Goal: Task Accomplishment & Management: Complete application form

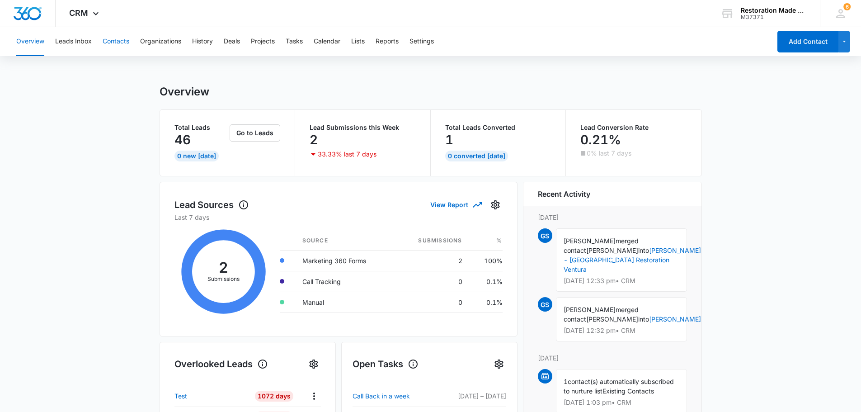
click at [115, 48] on button "Contacts" at bounding box center [116, 41] width 27 height 29
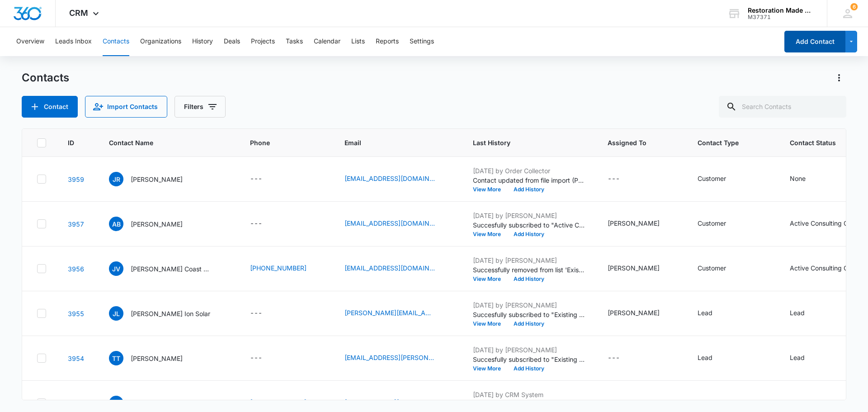
click at [822, 39] on button "Add Contact" at bounding box center [814, 42] width 61 height 22
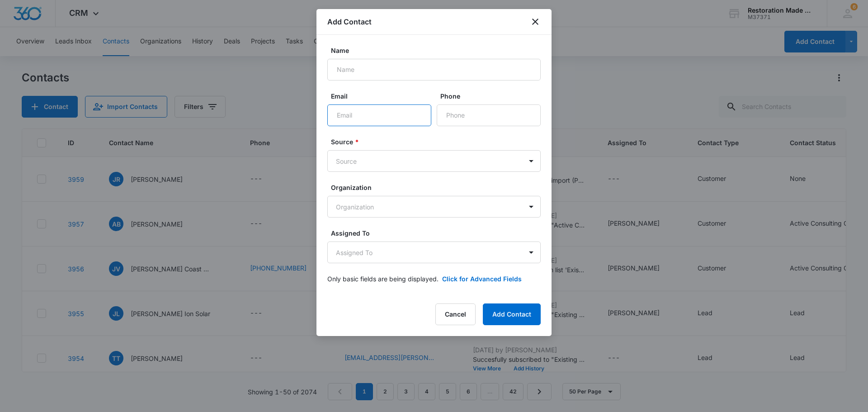
click at [379, 119] on input "Email" at bounding box center [379, 115] width 104 height 22
paste input "jaime_m_freire@yahoo.com"
type input "jaime_m_freire@yahoo.com"
paste input "Jaime & Angelica Freire"
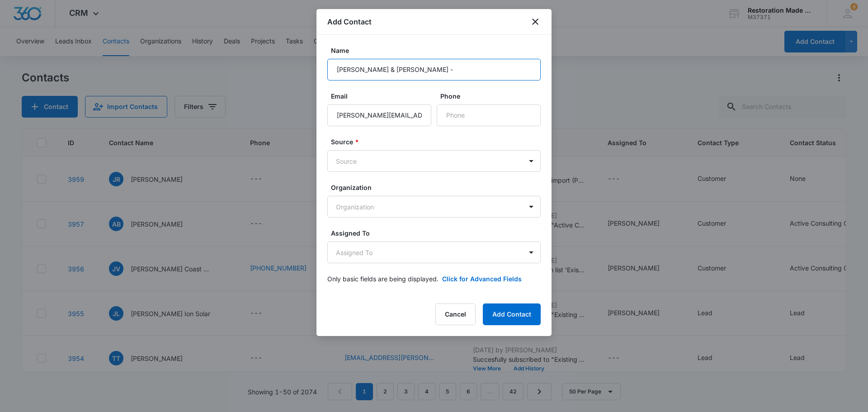
click at [436, 64] on input "Jaime & Angelica Freire -" at bounding box center [433, 70] width 213 height 22
paste input "V's Carpet Cleaning & Restoration"
type input "Jaime & Angelica Freire - V's Carpet Cleaning & Restoration"
click at [420, 158] on body "CRM Apps Reputation Websites Forms CRM Email Social Payments Content Ads Intell…" at bounding box center [434, 206] width 868 height 412
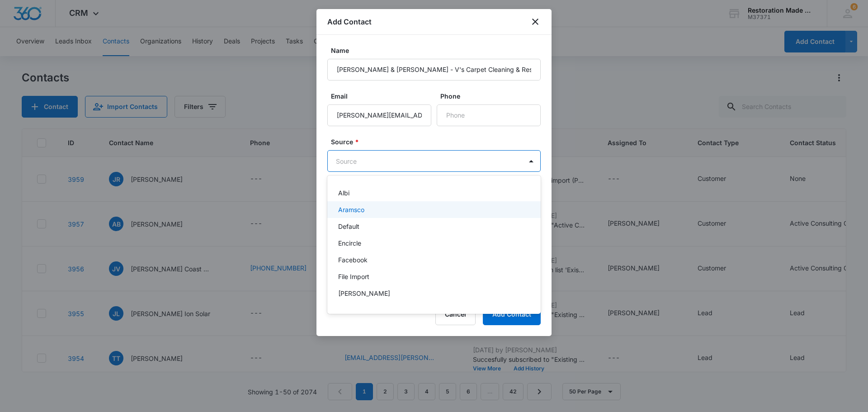
click at [387, 205] on div "Aramsco" at bounding box center [433, 209] width 190 height 9
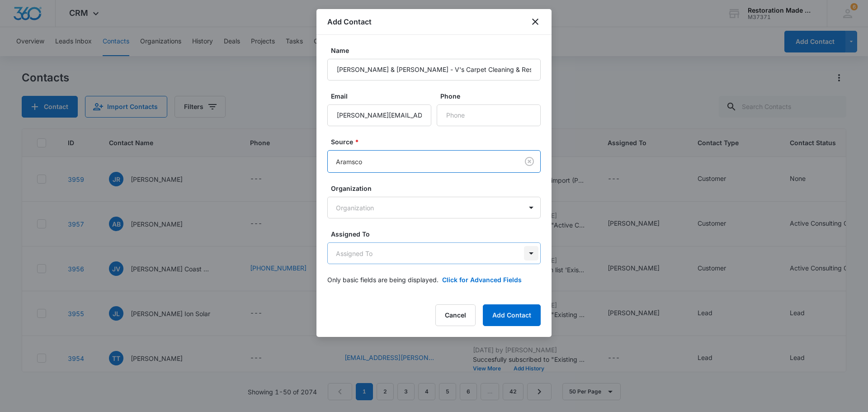
click at [534, 257] on body "CRM Apps Reputation Websites Forms CRM Email Social Payments Content Ads Intell…" at bounding box center [434, 206] width 868 height 412
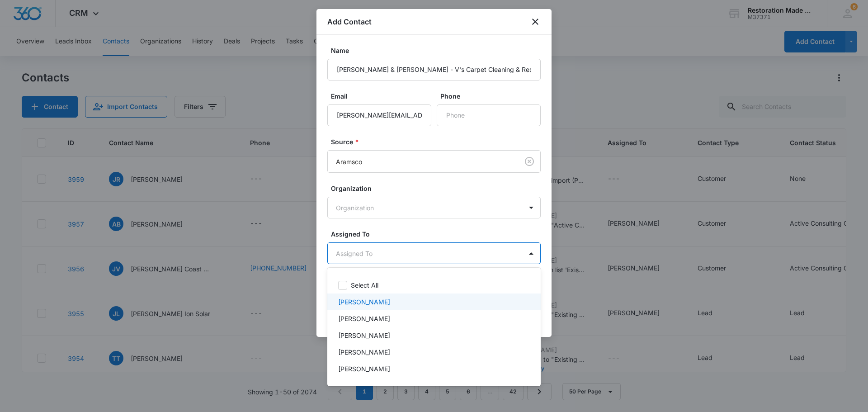
click at [415, 302] on div "[PERSON_NAME]" at bounding box center [433, 301] width 190 height 9
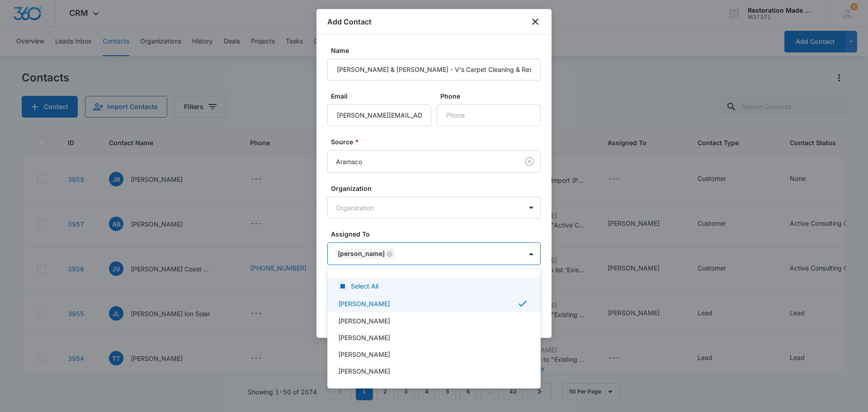
click at [442, 230] on div at bounding box center [434, 206] width 868 height 412
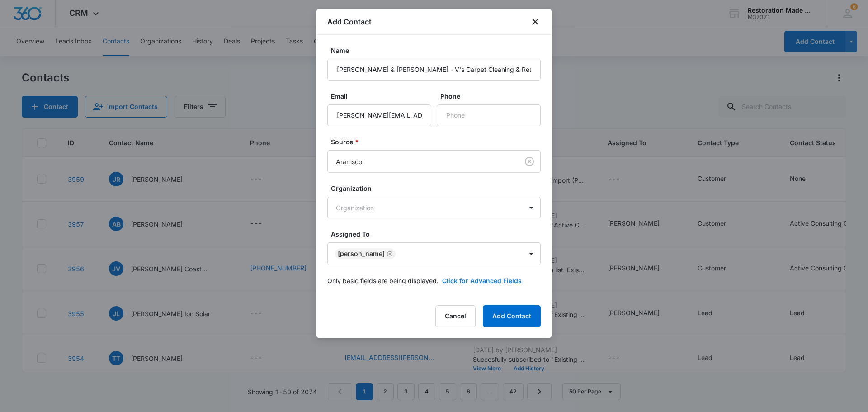
click at [469, 281] on button "Click for Advanced Fields" at bounding box center [482, 280] width 80 height 9
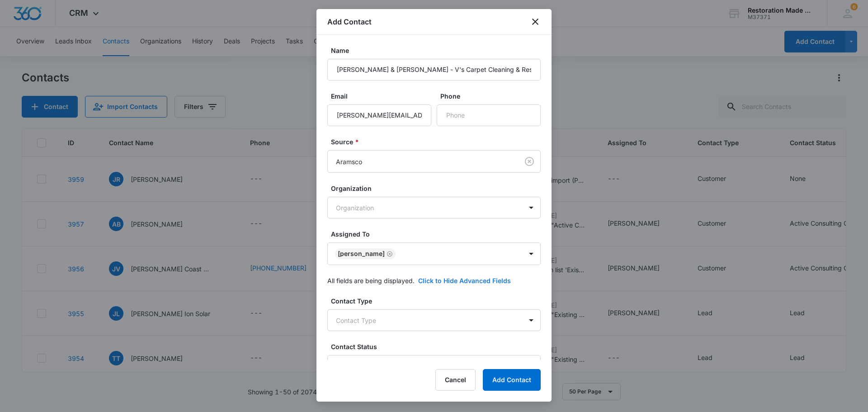
scroll to position [181, 0]
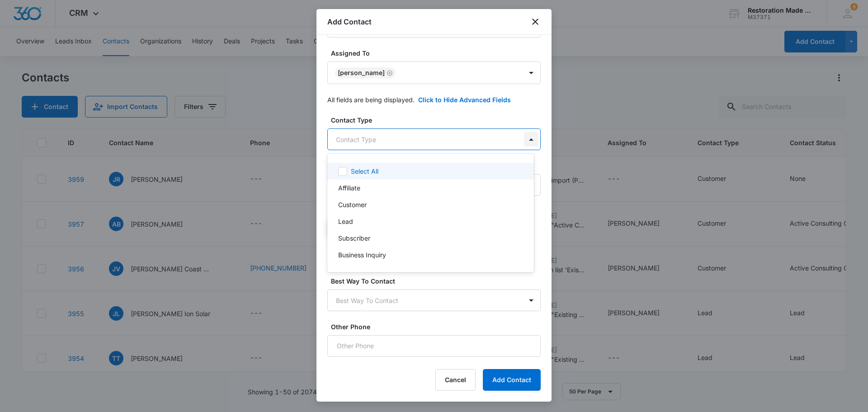
click at [524, 140] on body "CRM Apps Reputation Websites Forms CRM Email Social Payments Content Ads Intell…" at bounding box center [434, 206] width 868 height 412
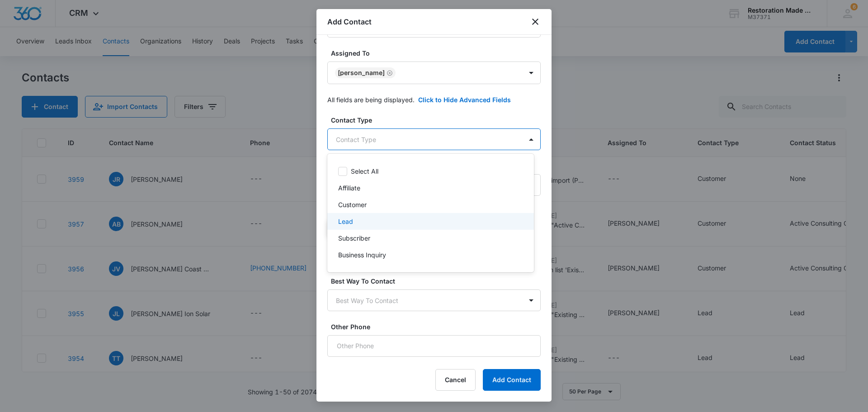
click at [417, 220] on div "Lead" at bounding box center [429, 220] width 183 height 9
click at [466, 120] on div at bounding box center [434, 206] width 868 height 412
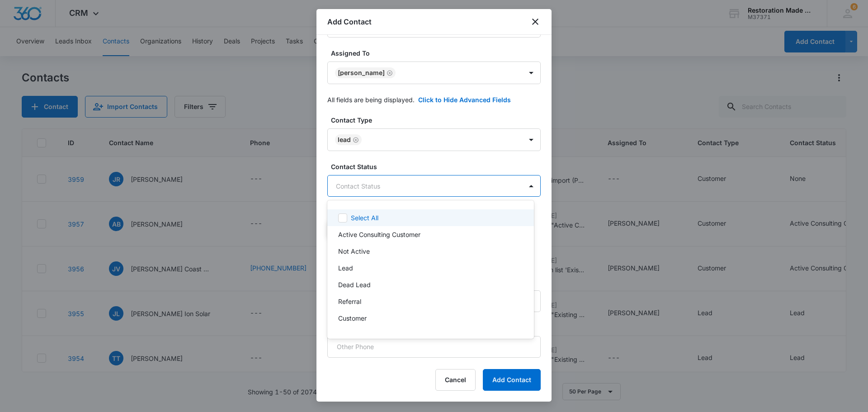
click at [438, 189] on body "CRM Apps Reputation Websites Forms CRM Email Social Payments Content Ads Intell…" at bounding box center [434, 206] width 868 height 412
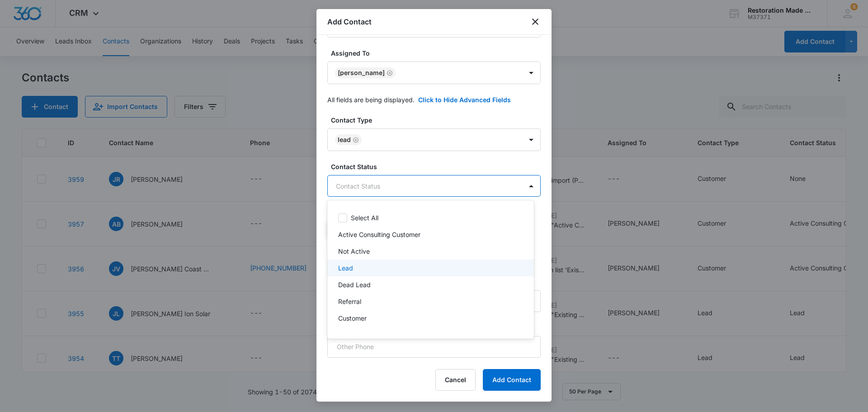
drag, startPoint x: 404, startPoint y: 265, endPoint x: 411, endPoint y: 263, distance: 7.7
click at [404, 266] on div "Lead" at bounding box center [429, 267] width 183 height 9
click at [449, 169] on div at bounding box center [434, 206] width 868 height 412
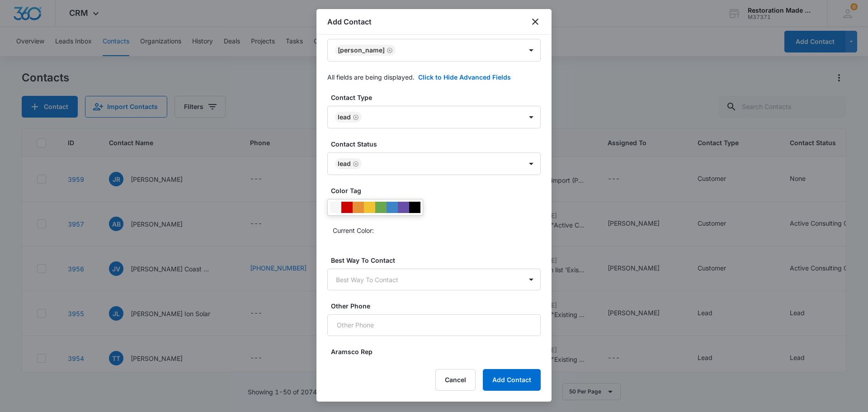
scroll to position [225, 0]
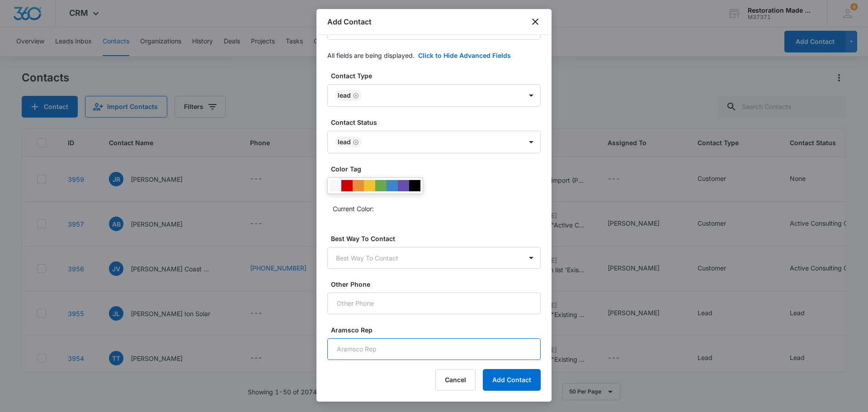
click at [418, 344] on input "Aramsco Rep" at bounding box center [433, 349] width 213 height 22
type input "D"
type input "Dan Farran"
click at [499, 378] on button "Add Contact" at bounding box center [512, 380] width 58 height 22
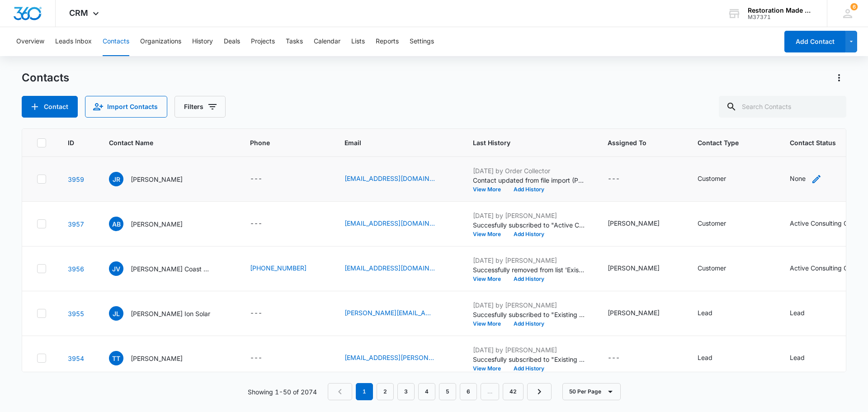
click at [811, 177] on icon "Contact Status - None - Select to Edit Field" at bounding box center [816, 179] width 11 height 11
click at [822, 119] on div at bounding box center [825, 121] width 14 height 14
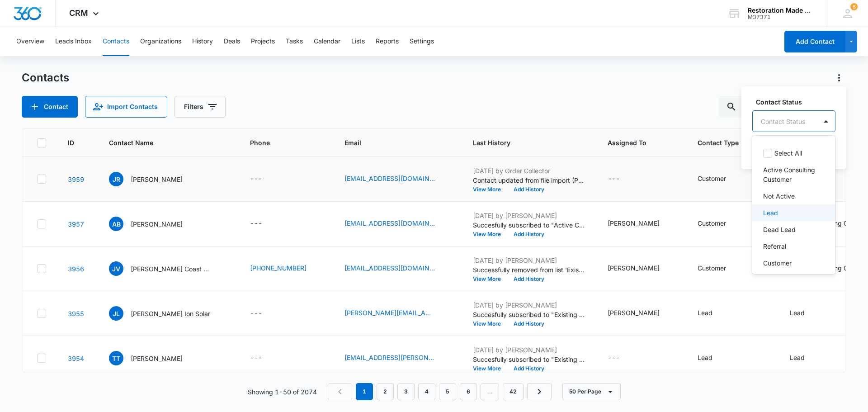
click at [788, 215] on div "Lead" at bounding box center [793, 212] width 60 height 9
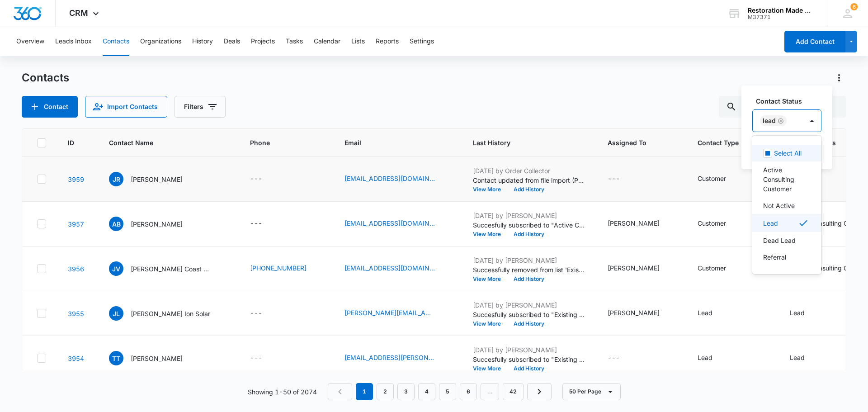
click at [807, 90] on div "Contact Status option Lead, selected. 14 results available. Use Up and Down to …" at bounding box center [786, 127] width 91 height 84
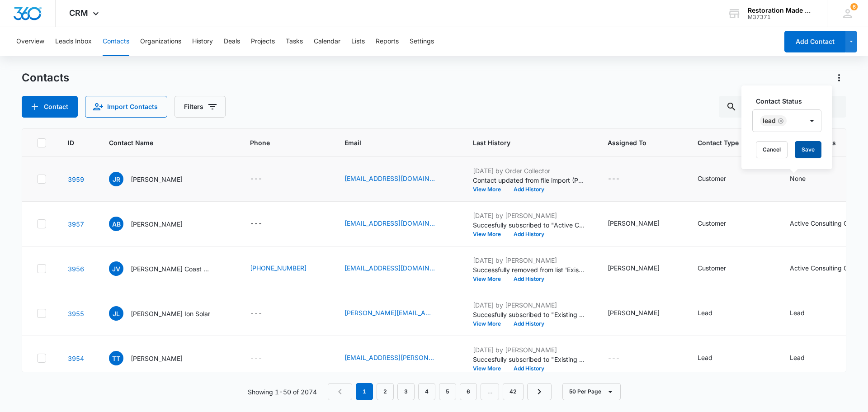
click at [811, 150] on button "Save" at bounding box center [807, 149] width 27 height 17
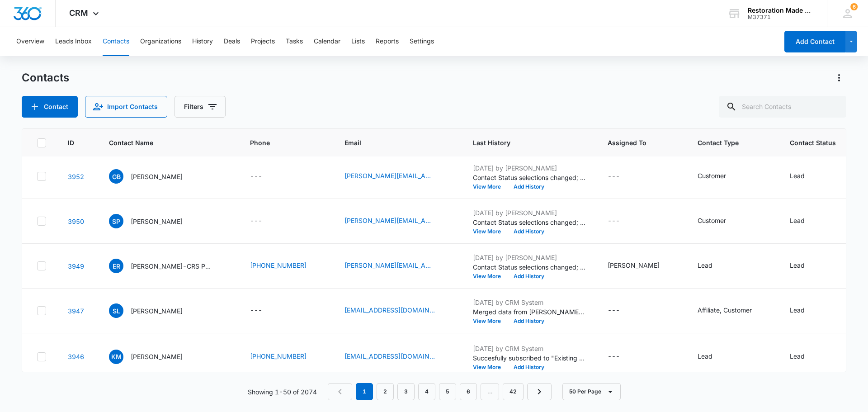
scroll to position [0, 0]
